Goal: Task Accomplishment & Management: Use online tool/utility

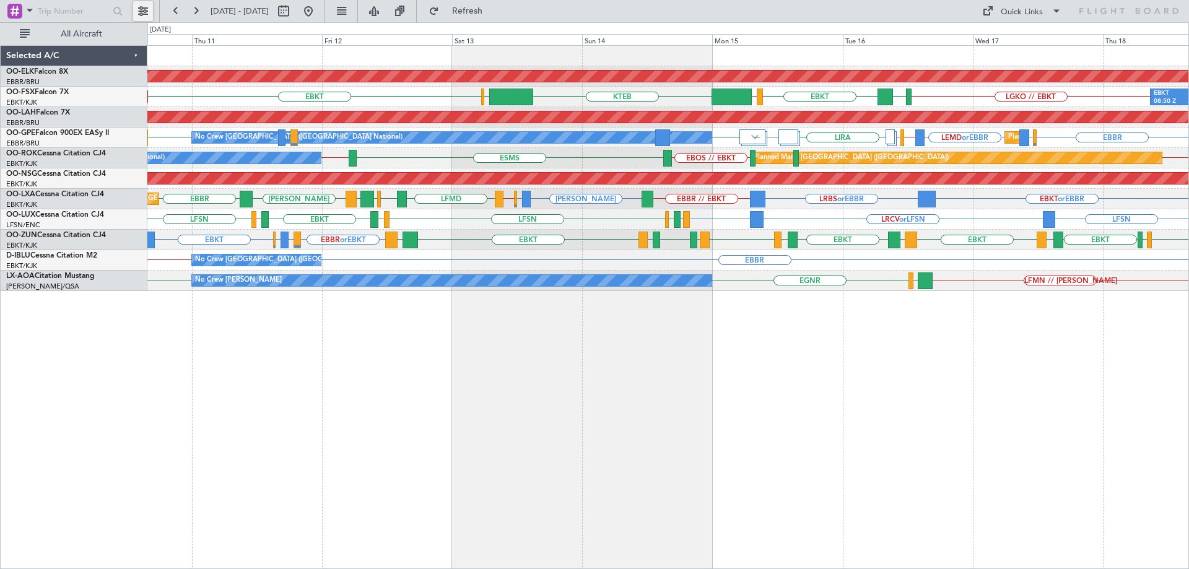
click at [147, 11] on button at bounding box center [143, 11] width 20 height 20
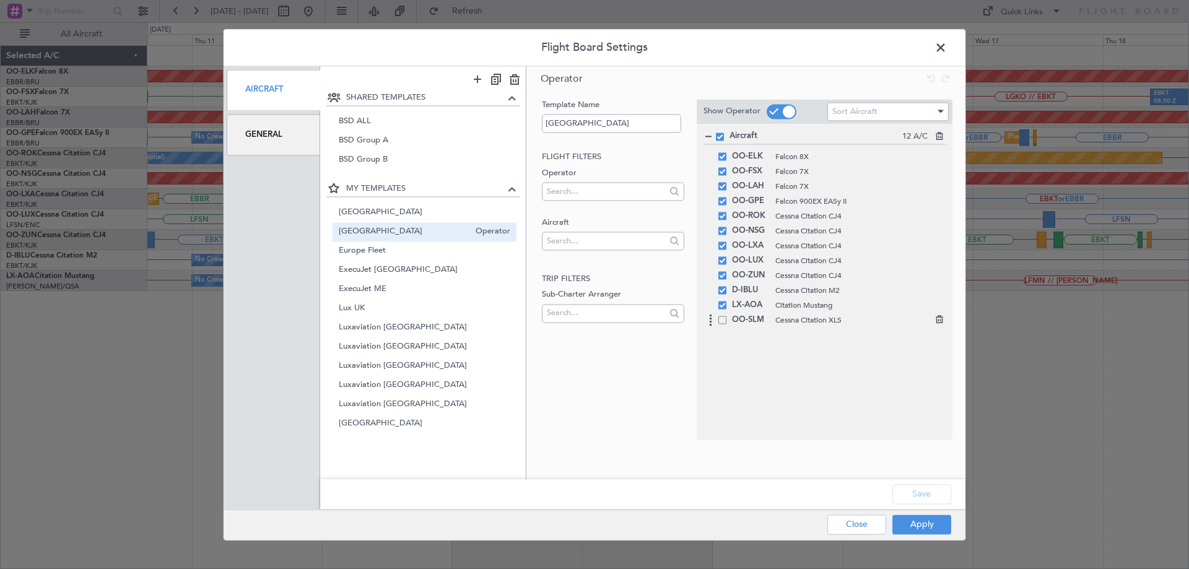
click at [943, 322] on icon at bounding box center [938, 317] width 9 height 9
click at [585, 249] on input "text" at bounding box center [606, 241] width 118 height 19
type input "aie"
click at [589, 261] on span "OO-AIE" at bounding box center [613, 260] width 122 height 19
drag, startPoint x: 795, startPoint y: 325, endPoint x: 784, endPoint y: 188, distance: 136.8
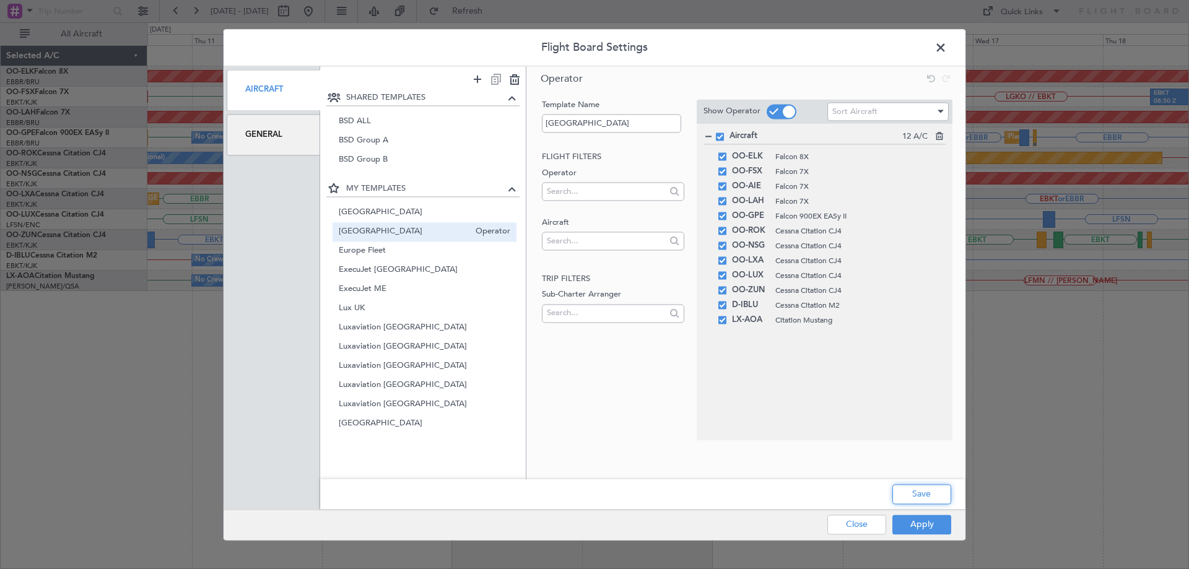
click at [929, 491] on button "Save" at bounding box center [922, 494] width 59 height 20
click at [924, 526] on button "Apply" at bounding box center [922, 525] width 59 height 20
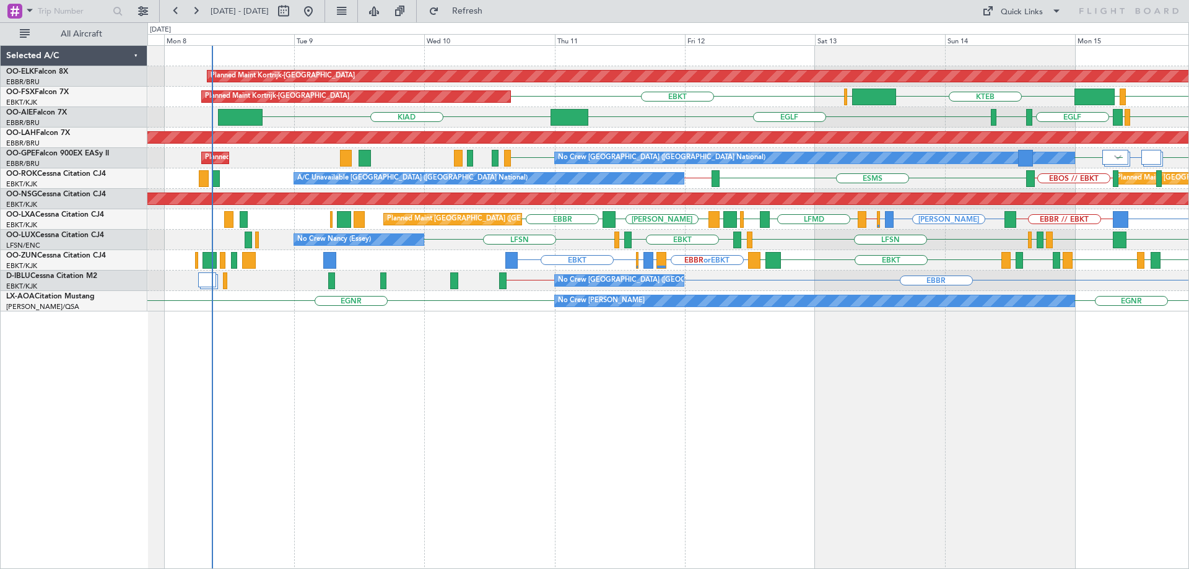
click at [689, 229] on div "Planned Maint Kortrijk-Wevelgem EBKT LSGG KTEB EBBR EBKT Planned Maint Kortrijk…" at bounding box center [667, 179] width 1041 height 266
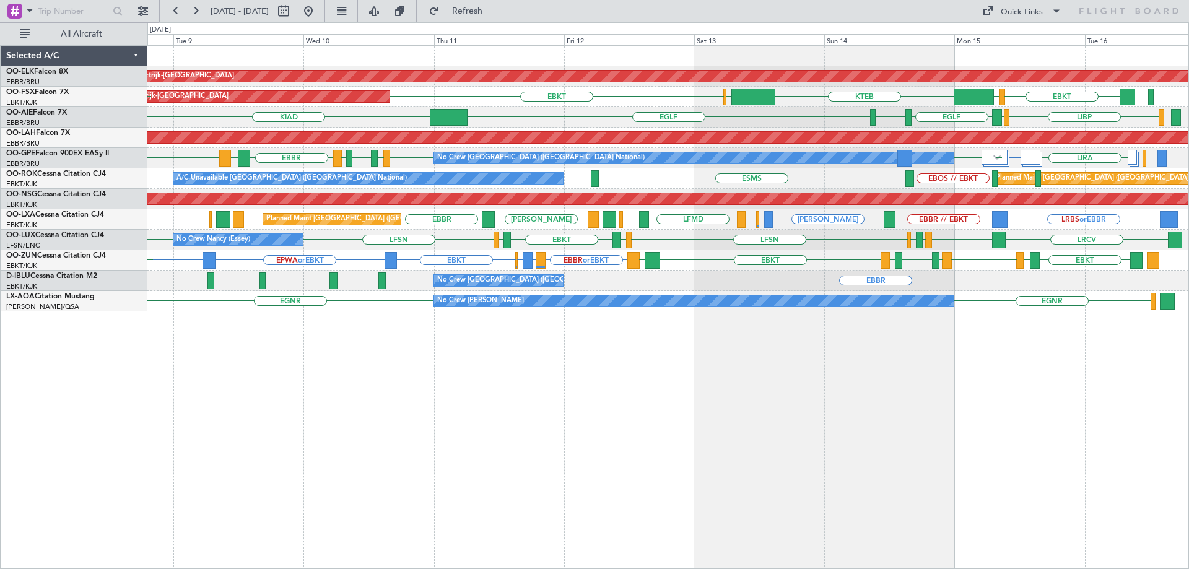
click at [632, 248] on div "Planned Maint Kortrijk-Wevelgem EBKT EBKT LSGG KTEB EBBR EBKT Planned Maint Kor…" at bounding box center [667, 179] width 1041 height 266
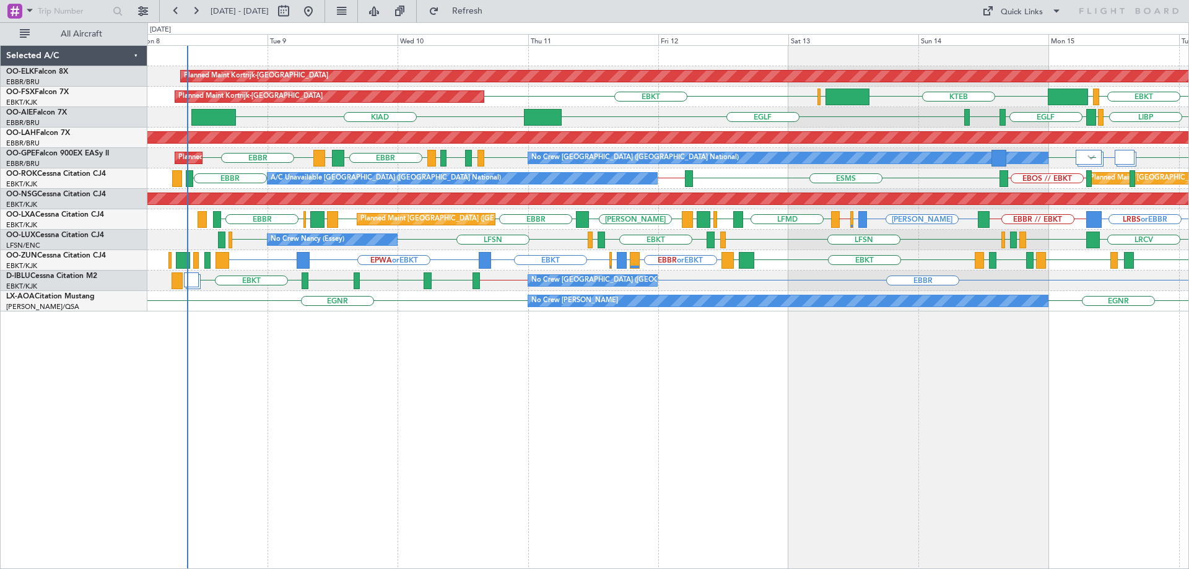
click at [356, 206] on div "Planned Maint Kortrijk-Wevelgem KTEB EBBR EBKT Planned Maint Kortrijk-Wevelgem …" at bounding box center [667, 179] width 1041 height 266
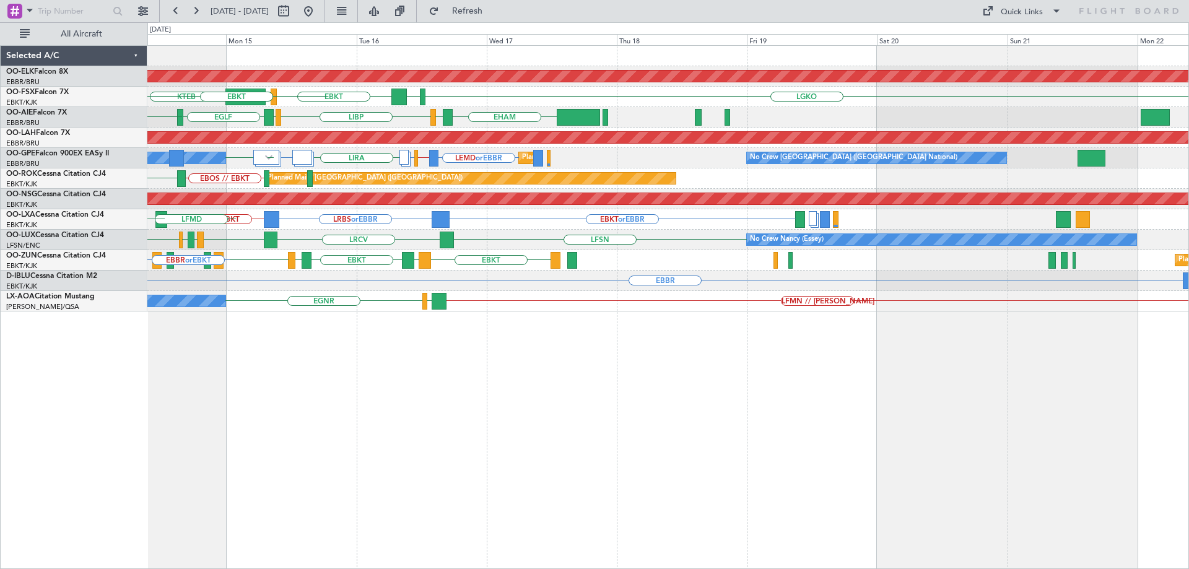
click at [279, 250] on div "Planned Maint Kortrijk-Wevelgem LGKO LGAV EBKT LSGG KTEB EBBR EBKT EHAM LIRS LI…" at bounding box center [667, 179] width 1041 height 266
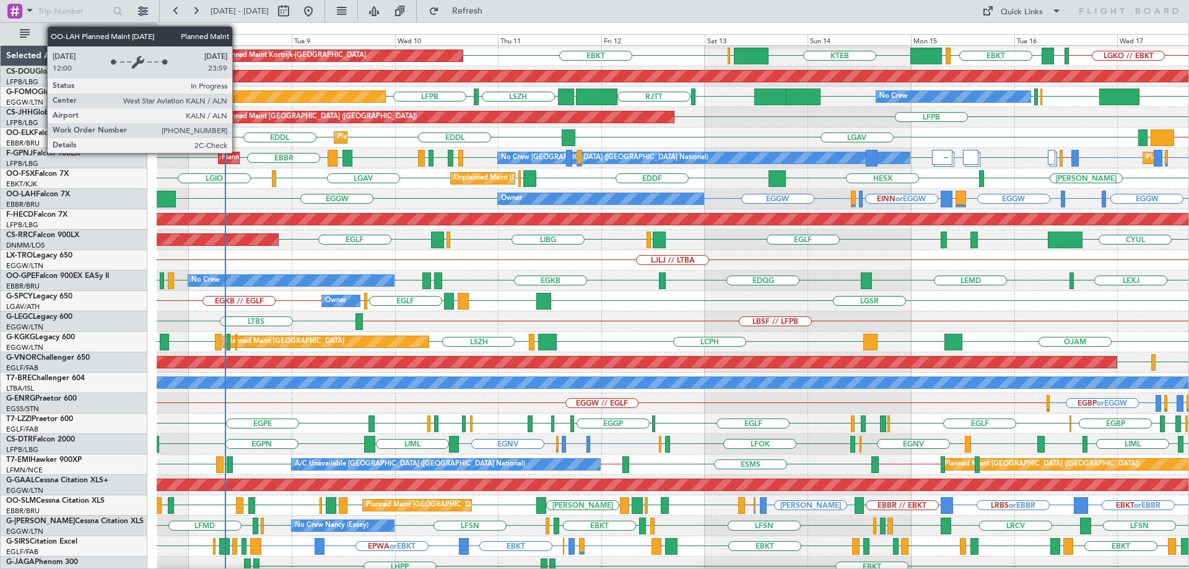
scroll to position [123, 0]
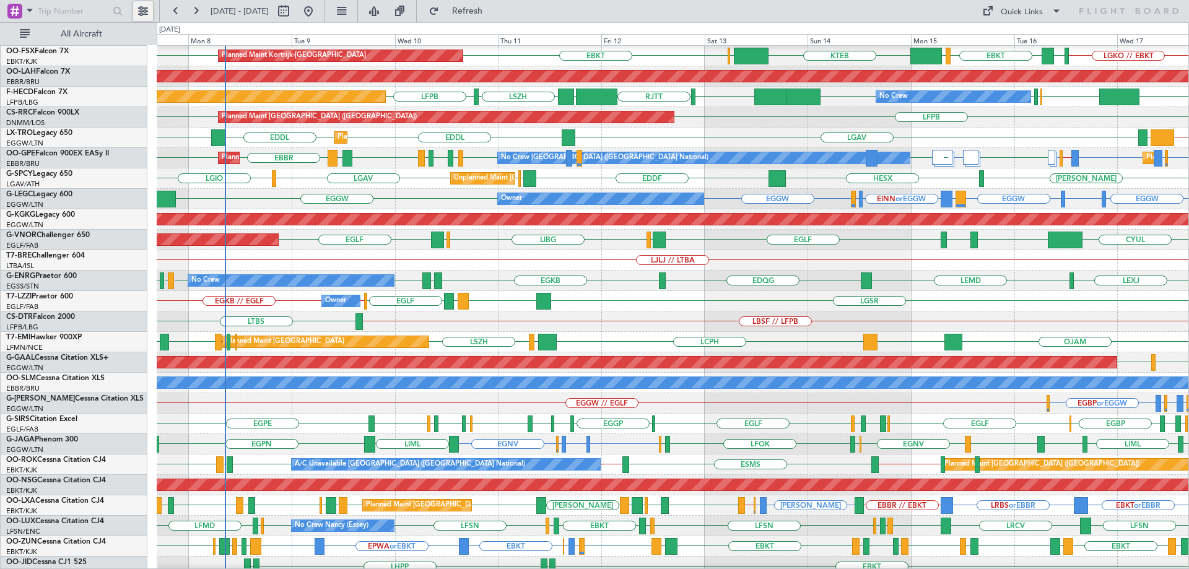
click at [144, 4] on button at bounding box center [143, 11] width 20 height 20
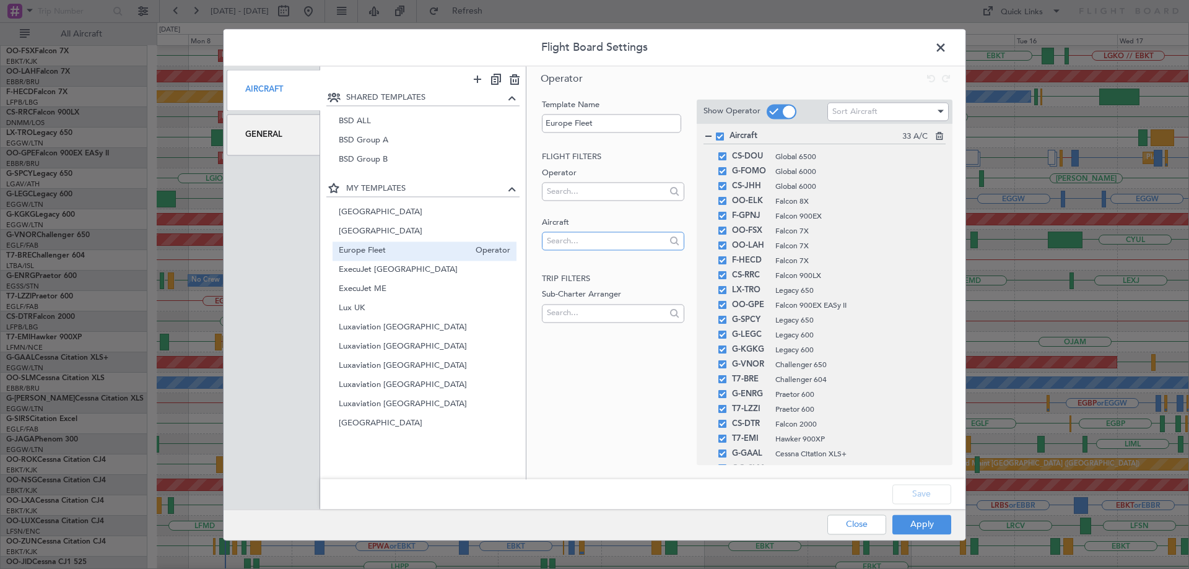
click at [579, 240] on input "text" at bounding box center [606, 241] width 118 height 19
type input "aie"
click at [583, 266] on span "OO-AIE" at bounding box center [613, 260] width 122 height 19
click at [943, 209] on div "Aircraft 34 A/C CS-DOU Global 6500 G-FOMO Global 6000 CS-JHH Global 6000 OO-ELK…" at bounding box center [825, 294] width 256 height 341
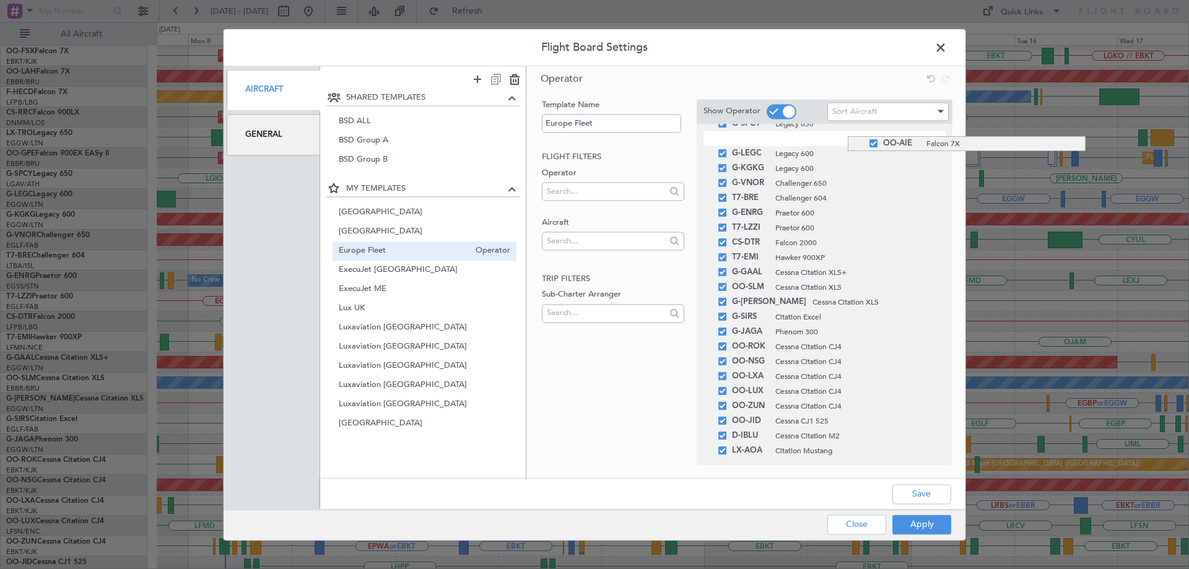
drag, startPoint x: 848, startPoint y: 457, endPoint x: 824, endPoint y: 136, distance: 321.1
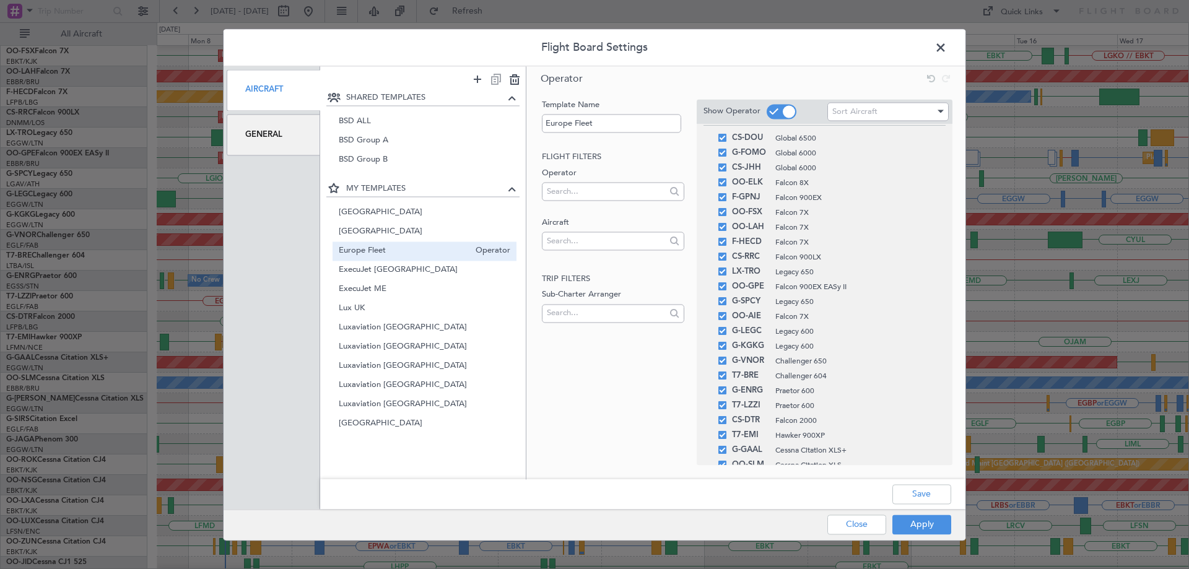
scroll to position [0, 0]
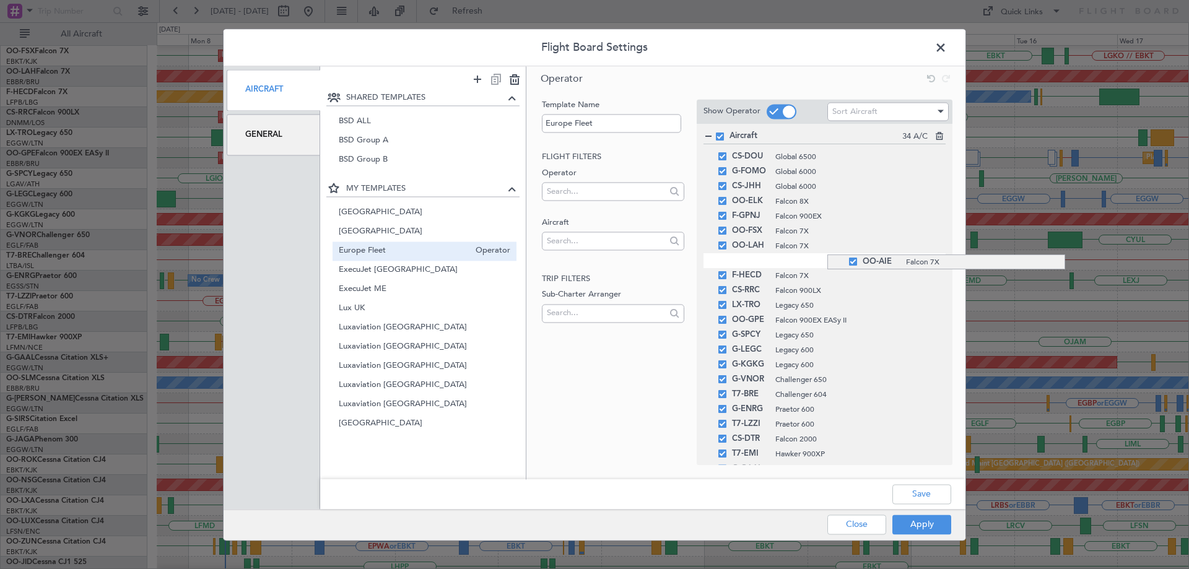
drag, startPoint x: 828, startPoint y: 336, endPoint x: 818, endPoint y: 255, distance: 81.7
click at [920, 492] on button "Save" at bounding box center [922, 494] width 59 height 20
click at [925, 523] on button "Apply" at bounding box center [922, 525] width 59 height 20
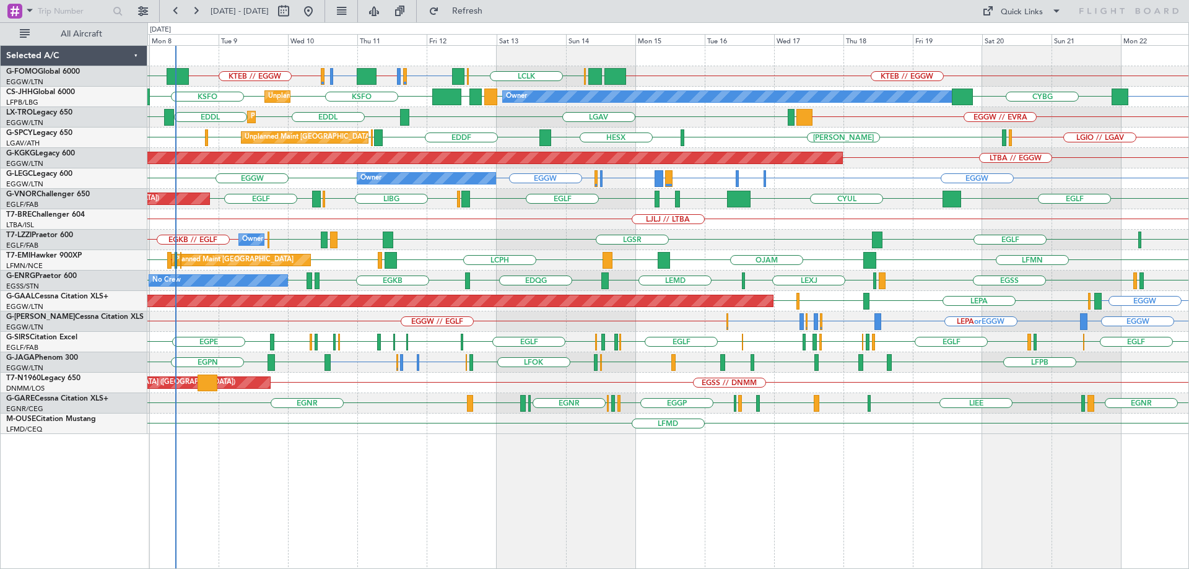
click at [287, 221] on div "LJLJ // LTBA" at bounding box center [667, 219] width 1041 height 20
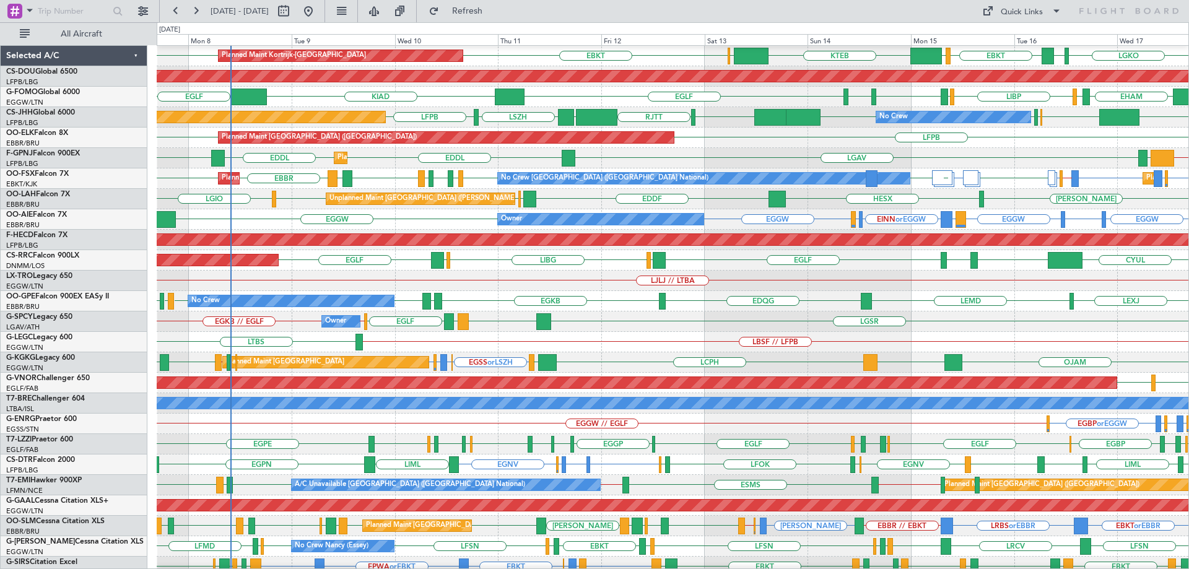
scroll to position [123, 0]
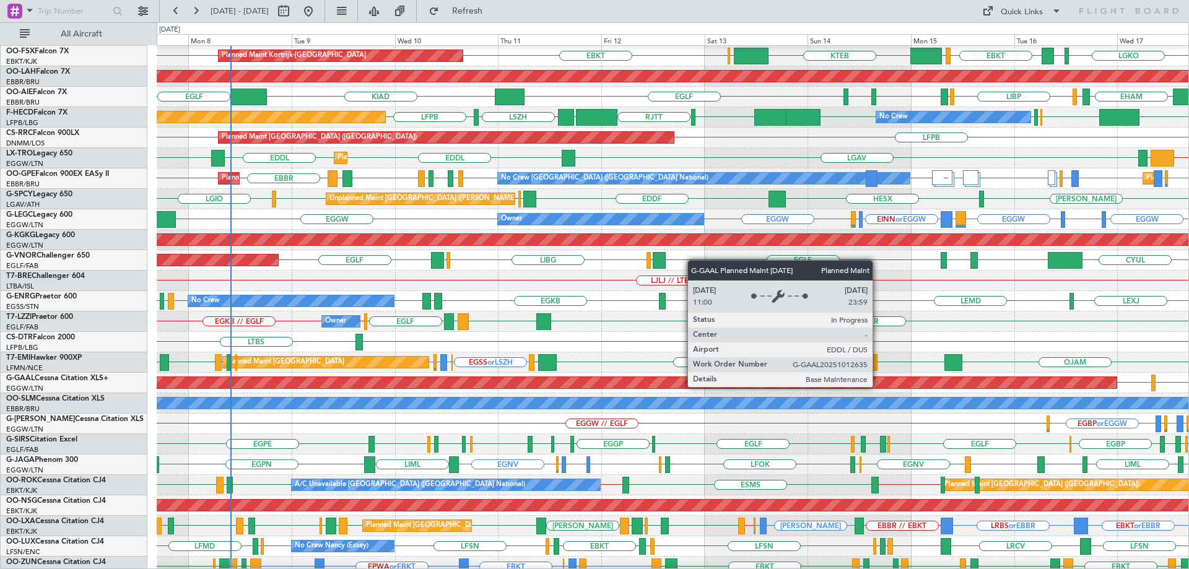
click at [389, 388] on div "Planned Maint Dusseldorf" at bounding box center [120, 382] width 1991 height 11
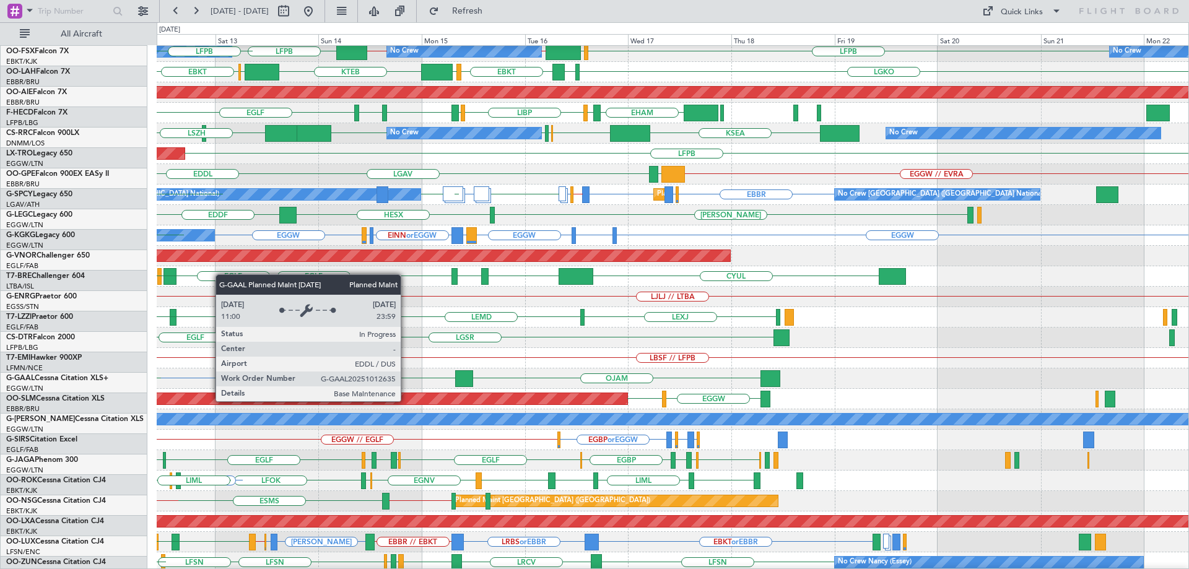
scroll to position [107, 0]
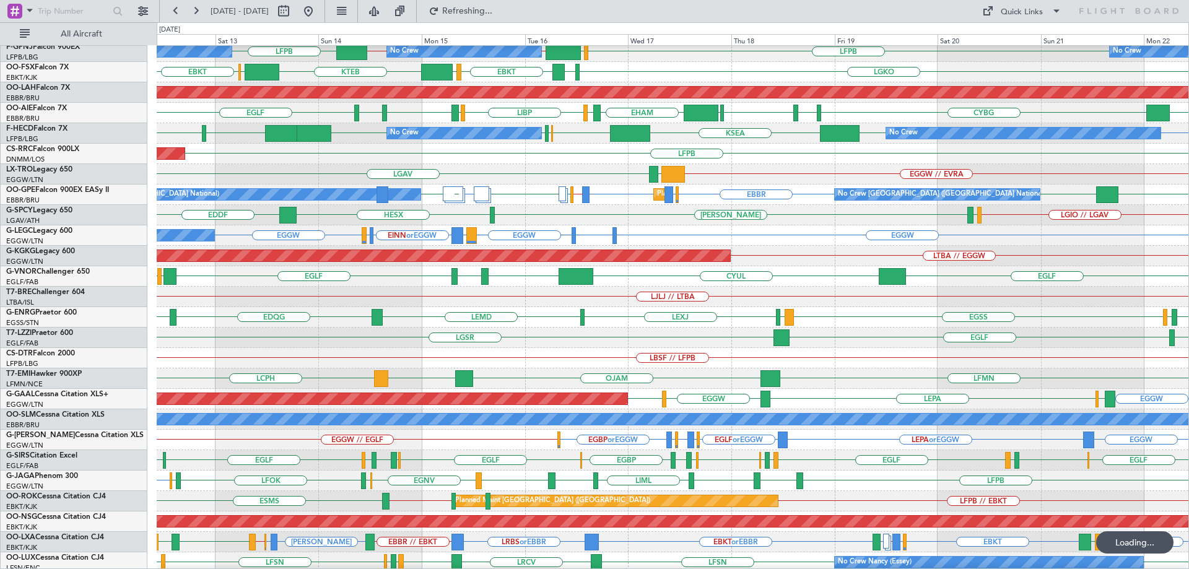
click at [607, 246] on div "Owner EGGW EHEH or EGGW EGGW LIRA or EGGW EINN or EGGW EGAC or EGGW EGGW A/C Un…" at bounding box center [673, 235] width 1032 height 20
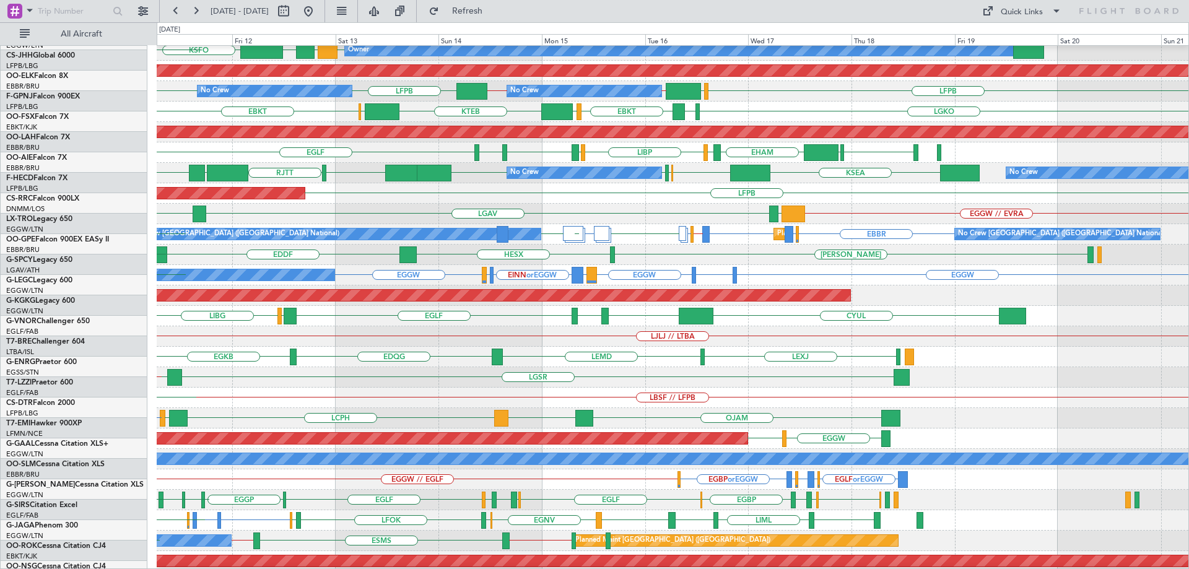
scroll to position [67, 0]
